Goal: Task Accomplishment & Management: Use online tool/utility

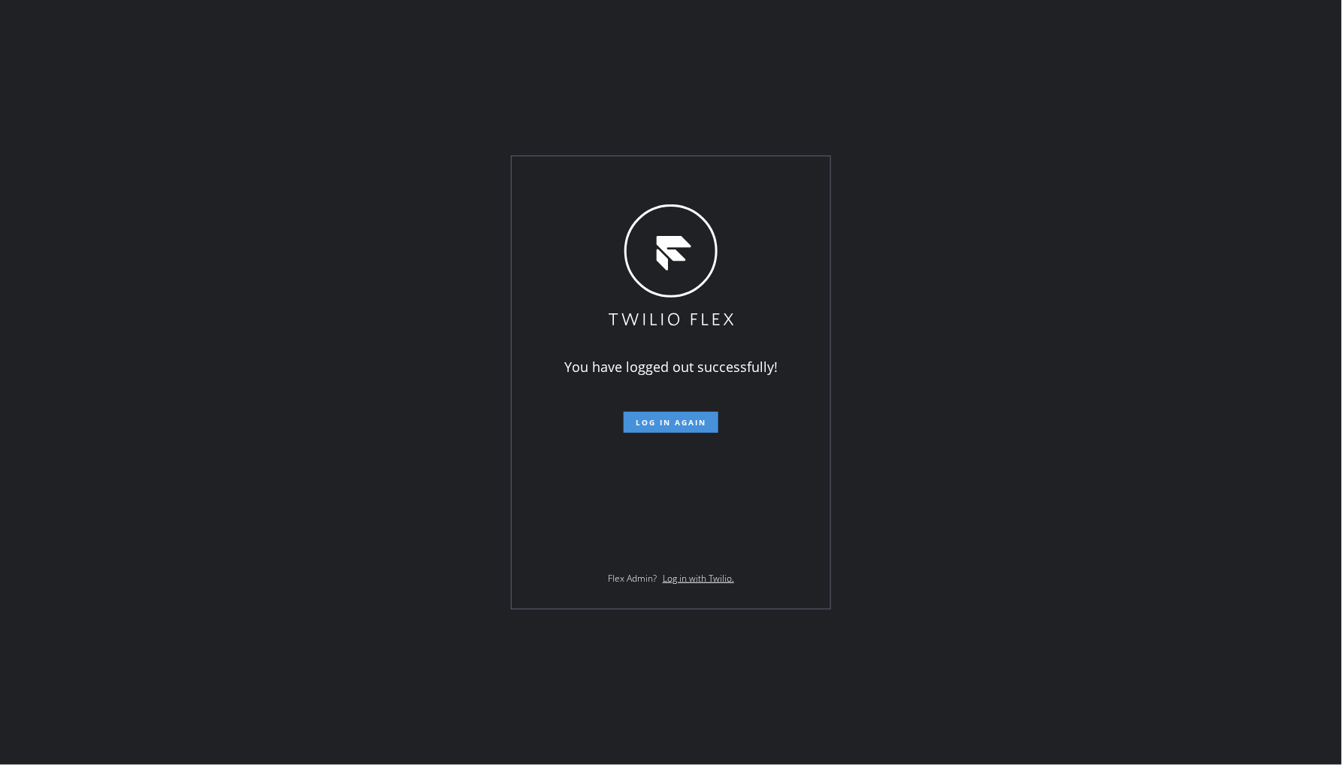
click at [679, 416] on button "Log in again" at bounding box center [671, 422] width 95 height 21
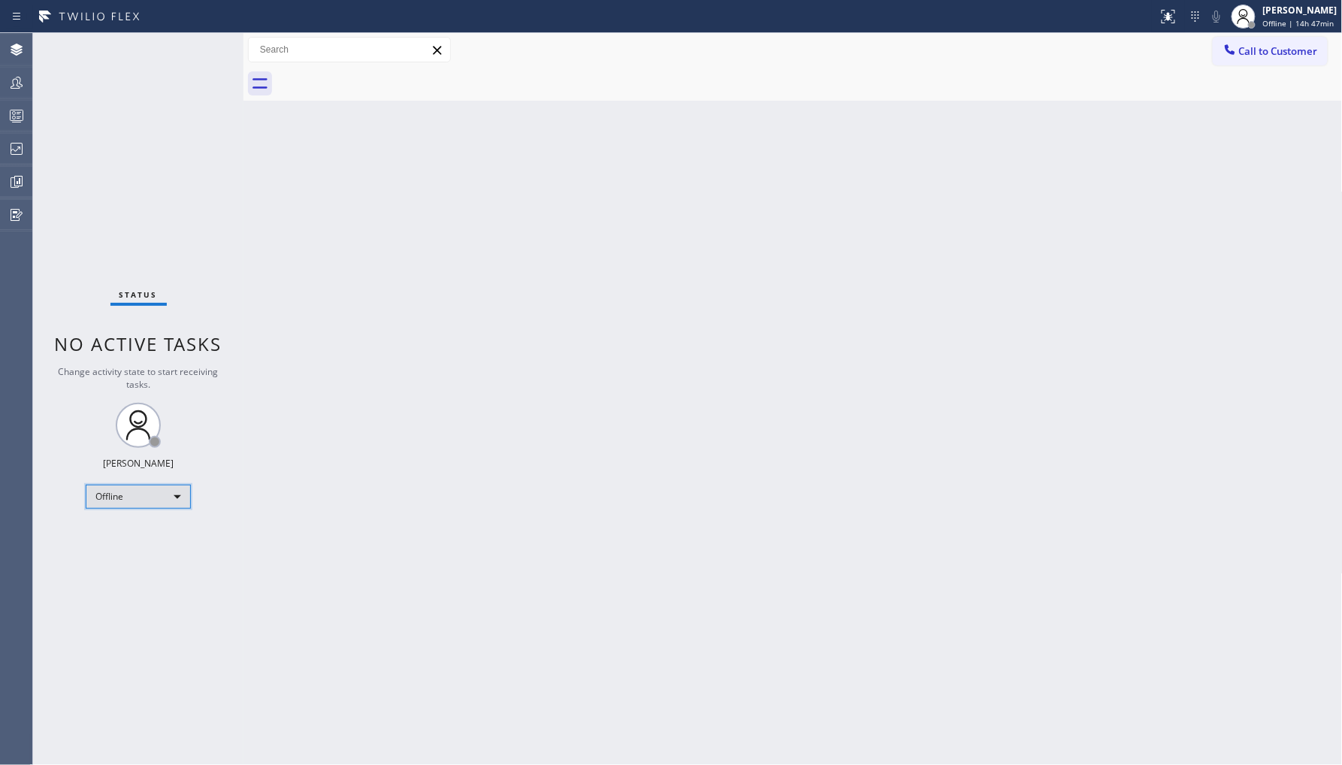
click at [106, 500] on div "Offline" at bounding box center [138, 497] width 105 height 24
click at [124, 551] on li "Unavailable" at bounding box center [137, 555] width 102 height 18
click at [573, 398] on div "Back to Dashboard Change Sender ID Customers Technicians Select a contact Outbo…" at bounding box center [792, 399] width 1099 height 732
click at [3, 151] on div at bounding box center [16, 149] width 33 height 18
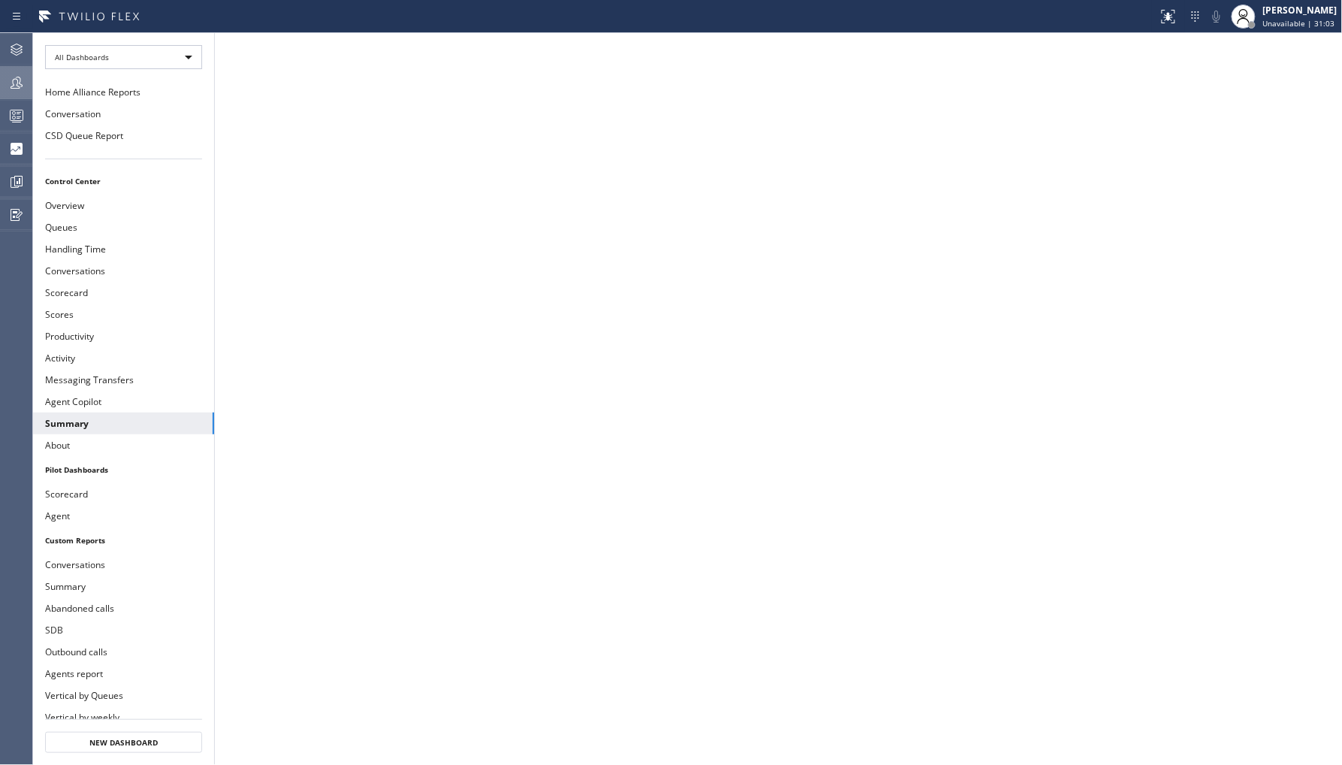
click at [26, 91] on div at bounding box center [16, 83] width 33 height 18
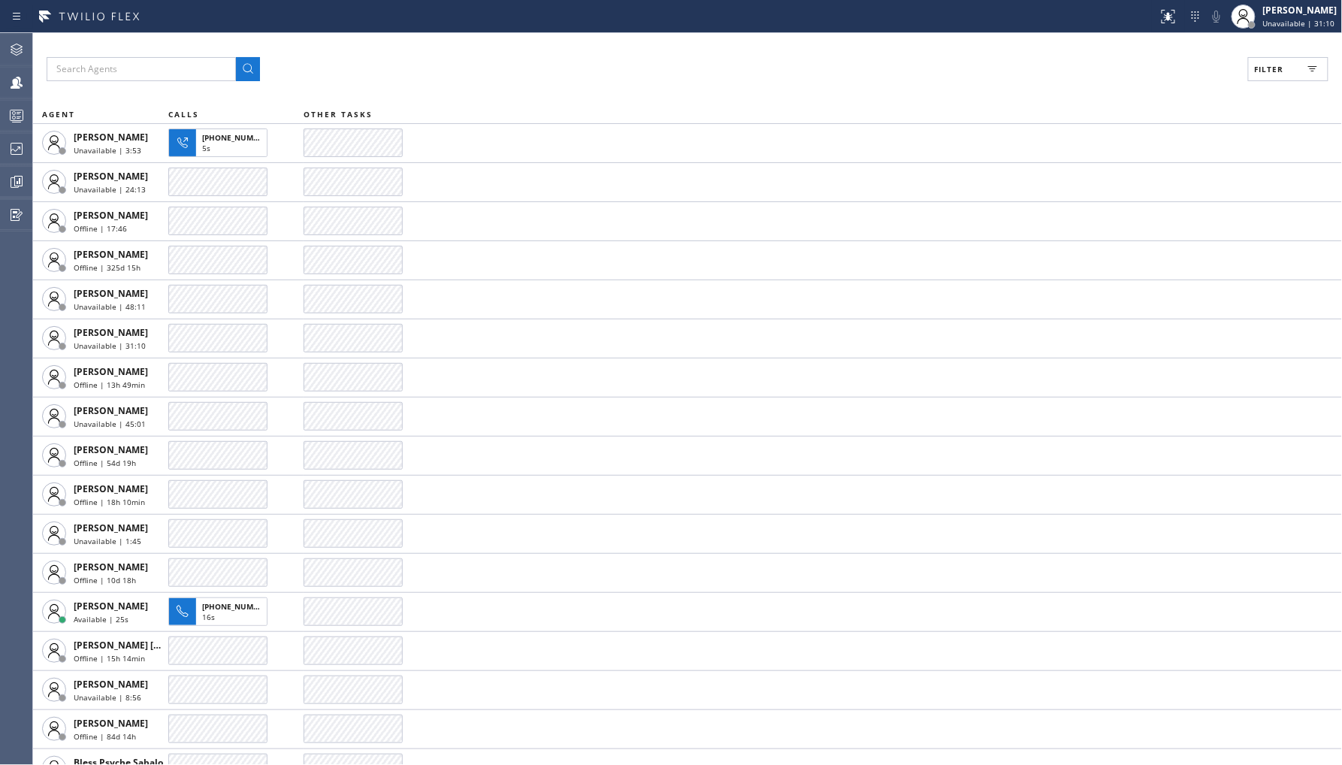
click at [1257, 73] on span "Filter" at bounding box center [1269, 69] width 29 height 11
click at [1144, 201] on label "Unavailable" at bounding box center [1231, 201] width 198 height 13
click at [1132, 201] on input "Unavailable" at bounding box center [1123, 201] width 18 height 18
checkbox input "true"
click at [1265, 92] on button "Apply" at bounding box center [1250, 85] width 55 height 21
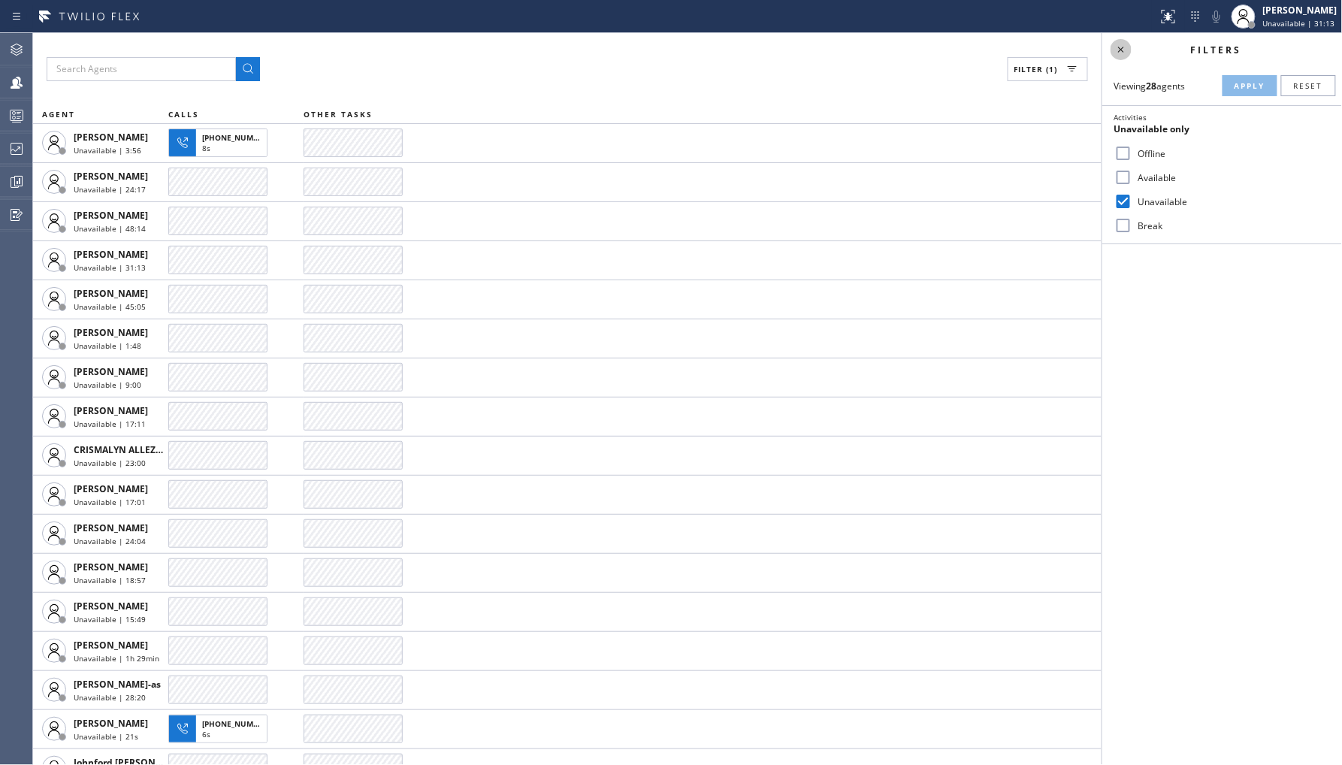
click at [1120, 44] on icon at bounding box center [1121, 50] width 18 height 18
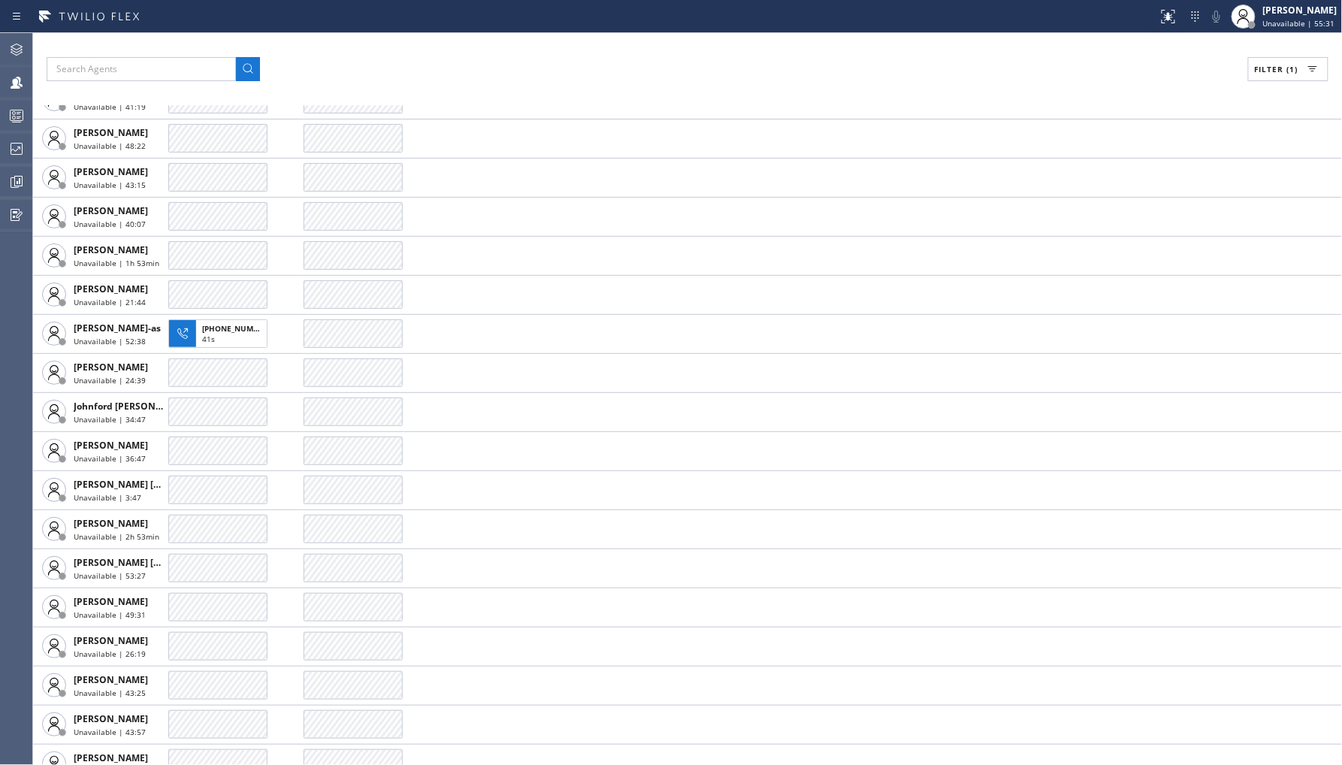
scroll to position [83, 0]
